Goal: Information Seeking & Learning: Learn about a topic

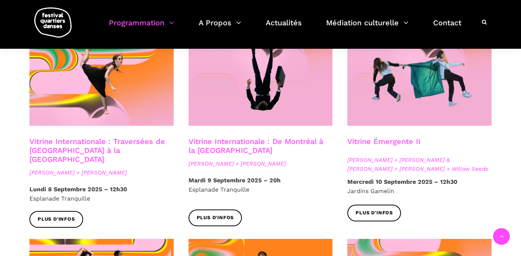
scroll to position [641, 0]
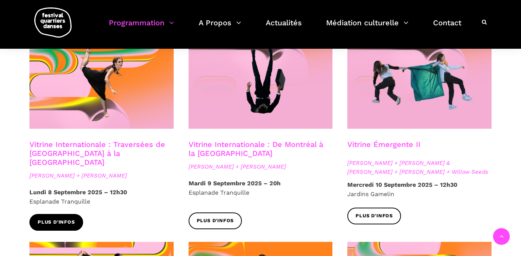
click at [50, 214] on link "Plus d'infos" at bounding box center [56, 222] width 54 height 17
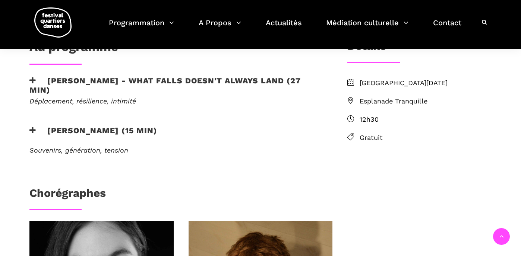
scroll to position [209, 0]
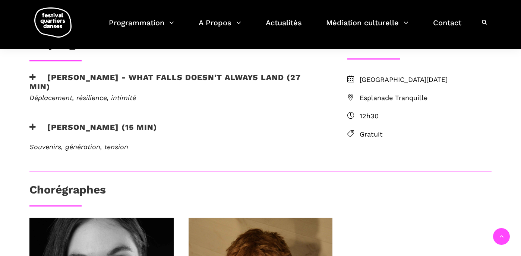
click at [34, 74] on icon at bounding box center [32, 77] width 7 height 8
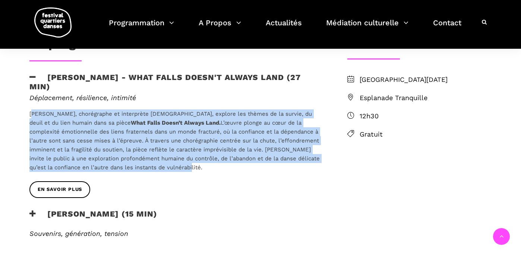
drag, startPoint x: 32, startPoint y: 113, endPoint x: 152, endPoint y: 164, distance: 130.8
click at [152, 164] on p "[PERSON_NAME], chorégraphe et interprète [DEMOGRAPHIC_DATA], explore les thèmes…" at bounding box center [176, 141] width 294 height 63
copy p "[PERSON_NAME], chorégraphe et interprète [DEMOGRAPHIC_DATA], explore les thèmes…"
click at [54, 189] on span "EN SAVOIR PLUS" at bounding box center [60, 190] width 44 height 8
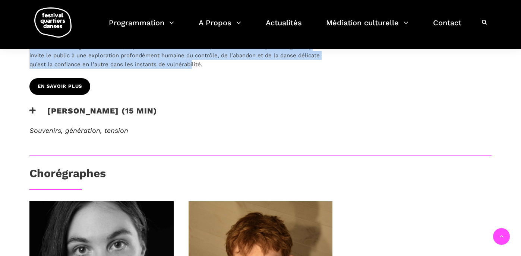
scroll to position [313, 0]
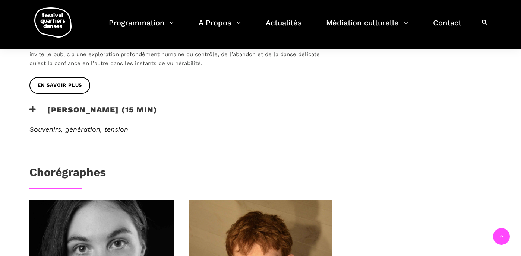
click at [451, 112] on div "Au programme [PERSON_NAME] - What Falls Doesn't Always Land (27 min) Déplacemen…" at bounding box center [261, 150] width 492 height 437
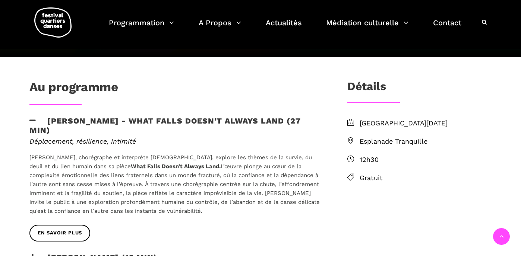
scroll to position [164, 0]
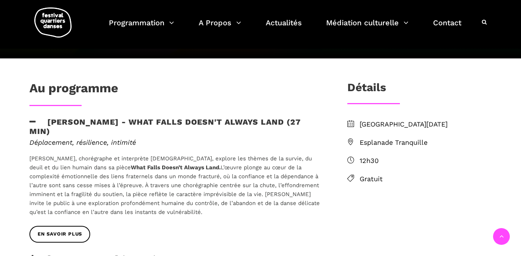
click at [31, 120] on icon at bounding box center [32, 122] width 7 height 8
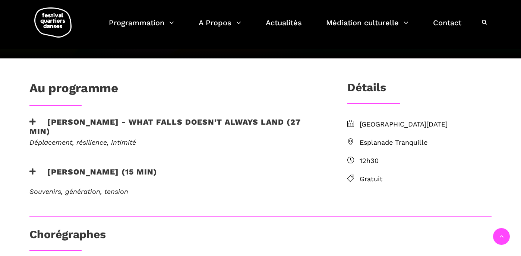
click at [32, 169] on icon at bounding box center [32, 172] width 7 height 8
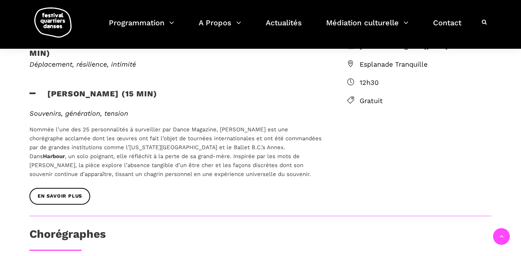
scroll to position [268, 0]
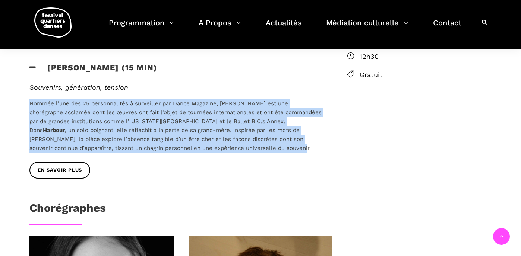
drag, startPoint x: 215, startPoint y: 148, endPoint x: 24, endPoint y: 99, distance: 196.8
click at [24, 99] on div "Souvenirs, génération, tension Nommée l’une des 25 personnalités à surveiller p…" at bounding box center [176, 122] width 308 height 79
copy span "Nommée l’une des 25 personnalités à surveiller par Dance Magazine, [PERSON_NAME…"
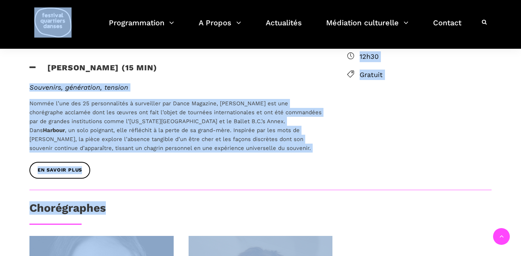
drag, startPoint x: 229, startPoint y: 64, endPoint x: 100, endPoint y: 49, distance: 129.7
click at [100, 49] on div "Au programme [PERSON_NAME] - What Falls Doesn't Always Land (27 min) Déplacemen…" at bounding box center [176, 83] width 308 height 213
click at [147, 80] on h3 "[PERSON_NAME] (15 min)" at bounding box center [93, 72] width 128 height 19
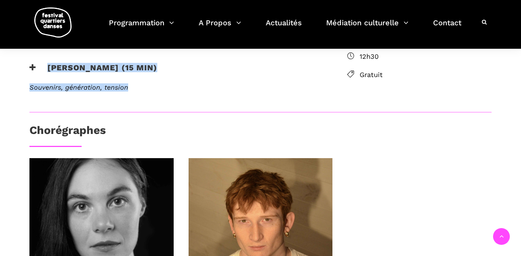
drag, startPoint x: 141, startPoint y: 86, endPoint x: 108, endPoint y: 51, distance: 47.9
click at [108, 51] on div "Au programme Linus Jansner - What Falls Doesn't Always Land (27 min) Déplacemen…" at bounding box center [176, 44] width 308 height 135
copy div "EN SAVOIR PLUS Rebecca Margolick - Harbour (15 min) Souvenirs, génération, tens…"
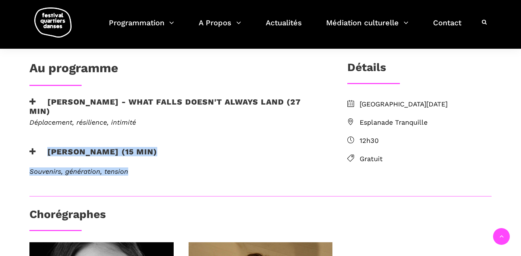
scroll to position [179, 0]
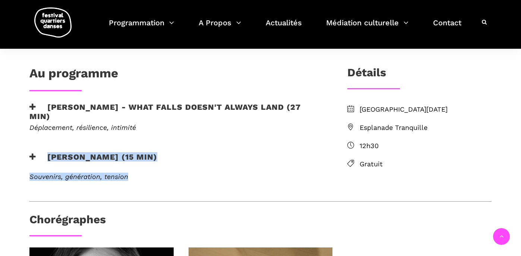
click at [32, 153] on icon at bounding box center [32, 157] width 7 height 8
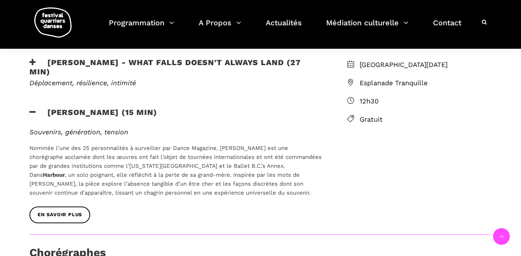
scroll to position [238, 0]
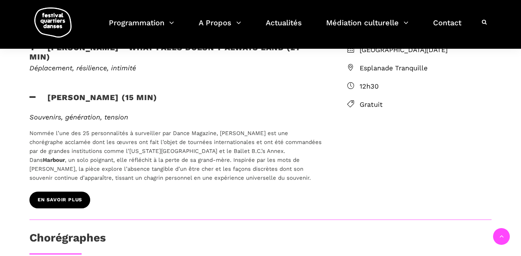
click at [59, 199] on span "EN SAVOIR PLUS" at bounding box center [60, 200] width 44 height 8
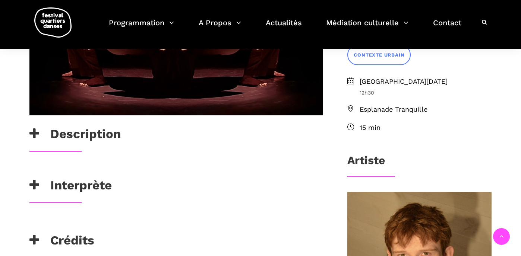
scroll to position [223, 0]
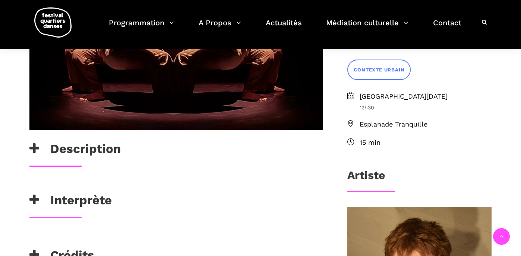
click at [33, 148] on icon at bounding box center [34, 149] width 10 height 12
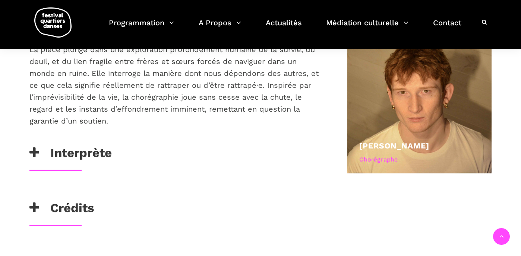
scroll to position [402, 0]
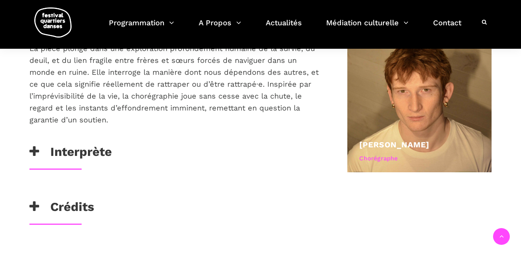
click at [35, 150] on icon at bounding box center [34, 152] width 10 height 12
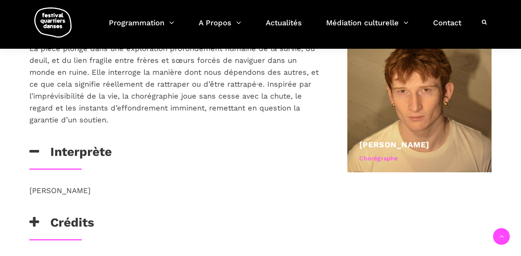
click at [35, 223] on icon at bounding box center [34, 222] width 10 height 12
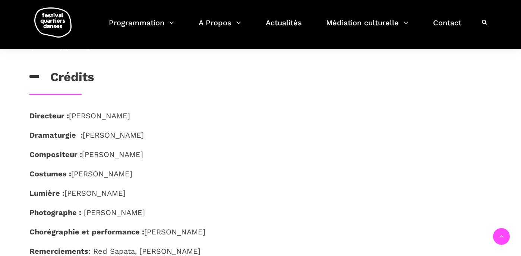
scroll to position [536, 0]
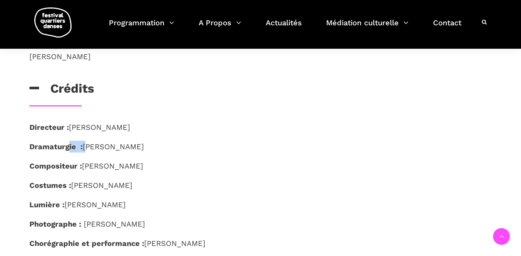
drag, startPoint x: 68, startPoint y: 152, endPoint x: 83, endPoint y: 143, distance: 17.6
click at [83, 143] on p "Dramaturgie : Carla Piris" at bounding box center [176, 147] width 294 height 12
click at [76, 149] on strong "Dramaturgie :" at bounding box center [55, 146] width 53 height 9
drag, startPoint x: 76, startPoint y: 146, endPoint x: 24, endPoint y: 142, distance: 51.9
click at [24, 142] on div "Directeur : Linus Jansner Dramaturgie : Carla Piris Compositeur : Andreas Mouli…" at bounding box center [176, 204] width 308 height 166
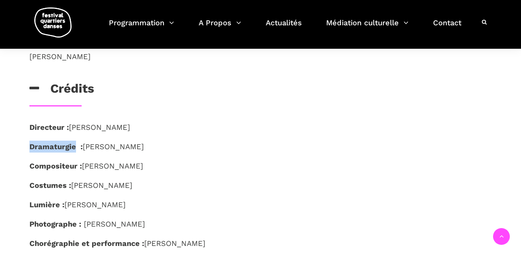
copy strong "Dramaturgie"
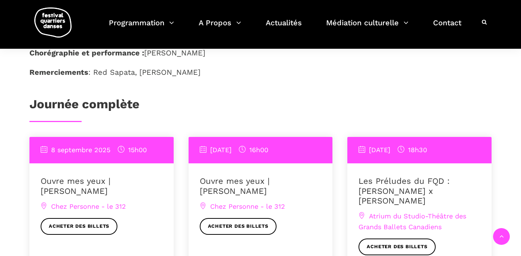
scroll to position [730, 0]
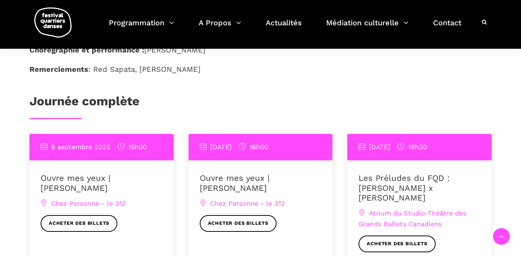
click at [89, 98] on h3 "Journée complète" at bounding box center [84, 103] width 110 height 19
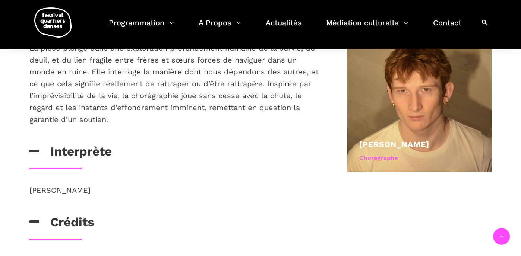
scroll to position [402, 0]
click at [42, 191] on p "[PERSON_NAME]" at bounding box center [176, 191] width 294 height 12
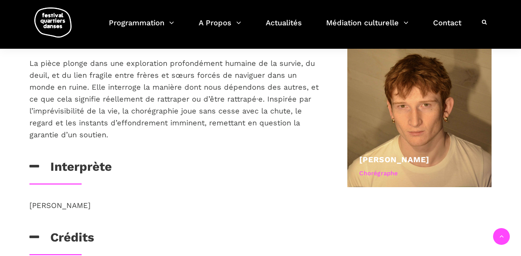
scroll to position [372, 0]
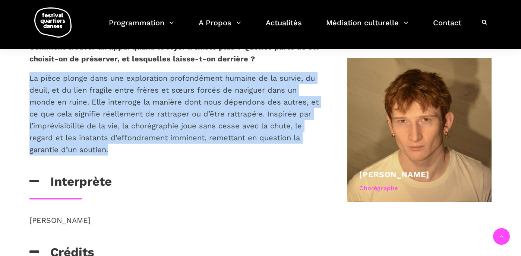
drag, startPoint x: 116, startPoint y: 152, endPoint x: 29, endPoint y: 77, distance: 115.4
click at [29, 77] on p "La pièce plonge dans une exploration profondément humaine de la survie, du deui…" at bounding box center [176, 113] width 294 height 83
copy p "La pièce plonge dans une exploration profondément humaine de la survie, du deui…"
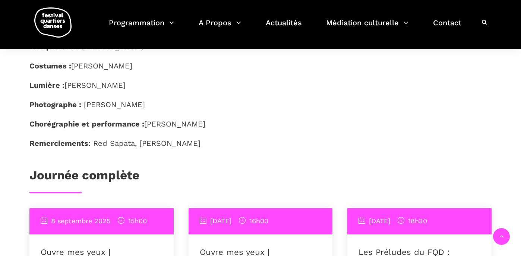
scroll to position [685, 0]
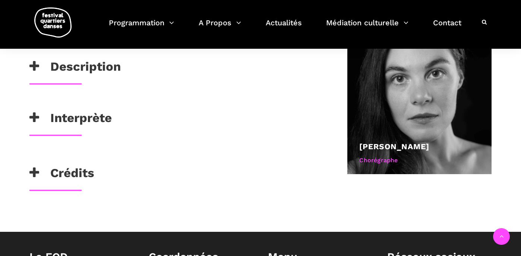
scroll to position [387, 0]
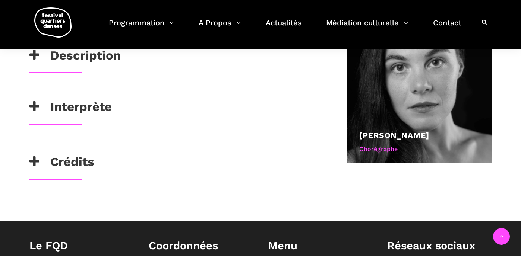
click at [36, 54] on icon at bounding box center [34, 55] width 10 height 12
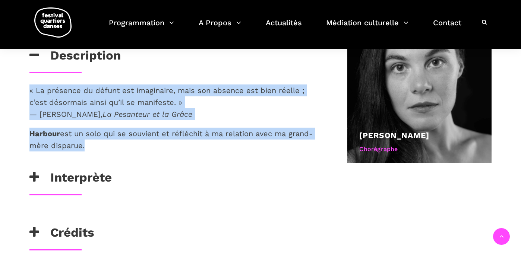
drag, startPoint x: 90, startPoint y: 144, endPoint x: 26, endPoint y: 94, distance: 81.2
click at [26, 94] on div "« La présence du défunt est imaginaire, mais son absence est bien réelle ; c’es…" at bounding box center [176, 128] width 308 height 86
copy div "« La présence du défunt est imaginaire, mais son absence est bien réelle ; c’es…"
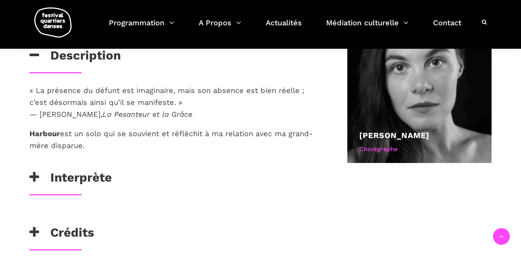
click at [35, 172] on icon at bounding box center [34, 177] width 10 height 12
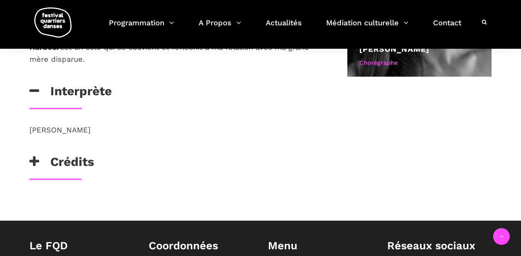
scroll to position [477, 0]
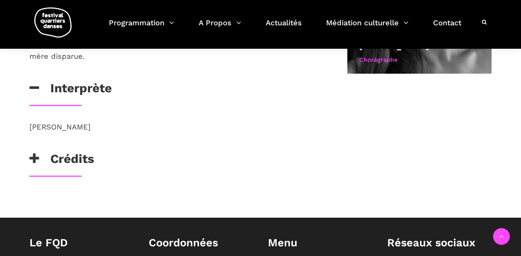
click at [33, 158] on icon at bounding box center [34, 159] width 10 height 12
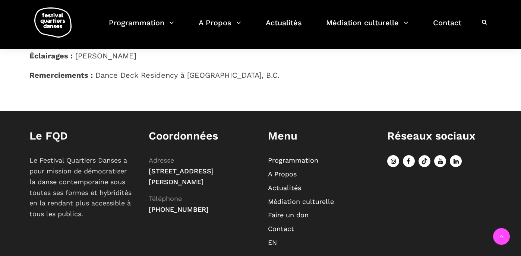
scroll to position [670, 0]
